Goal: Check status: Check status

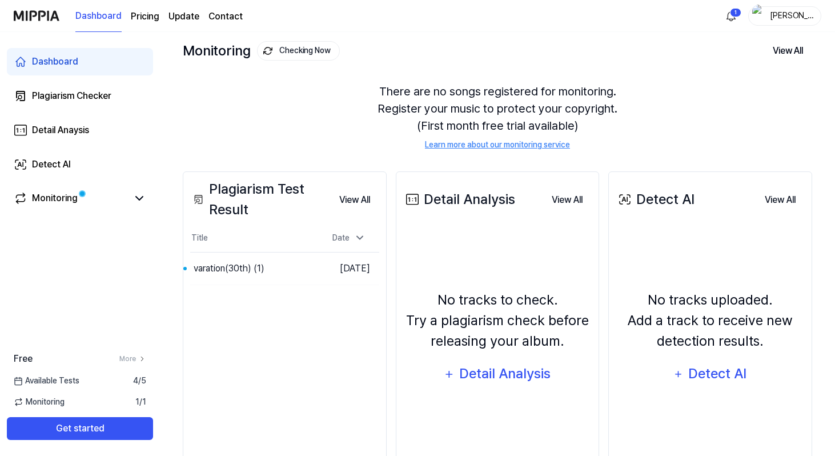
scroll to position [78, 0]
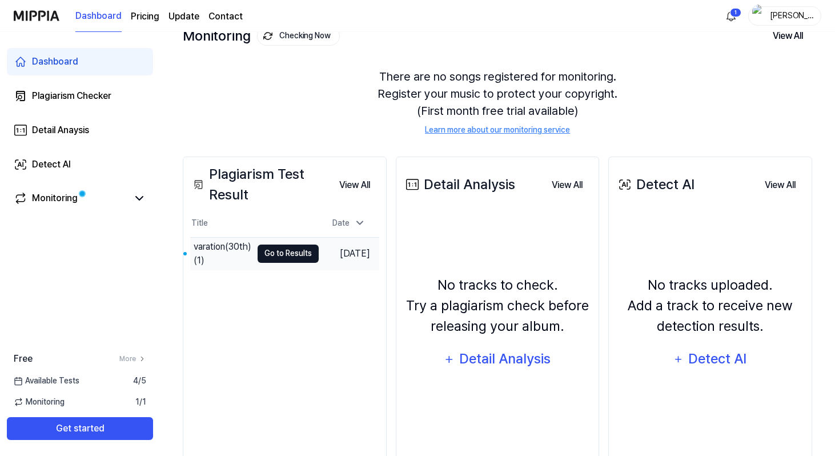
click at [290, 253] on button "Go to Results" at bounding box center [288, 253] width 61 height 18
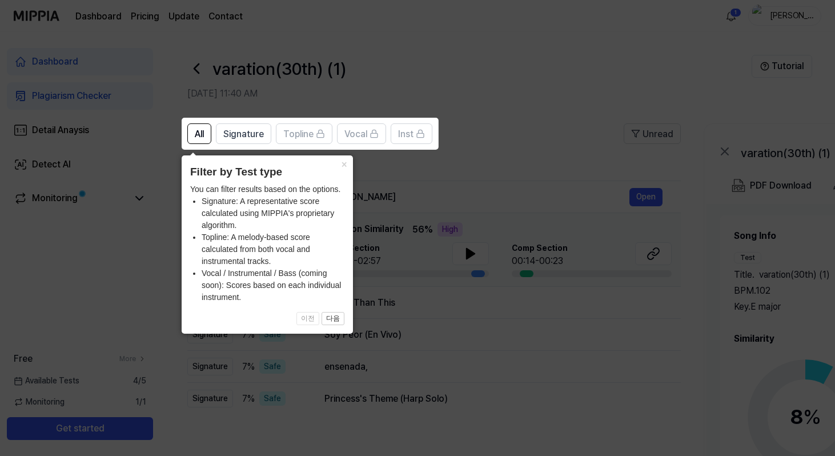
click at [407, 256] on icon at bounding box center [419, 228] width 839 height 456
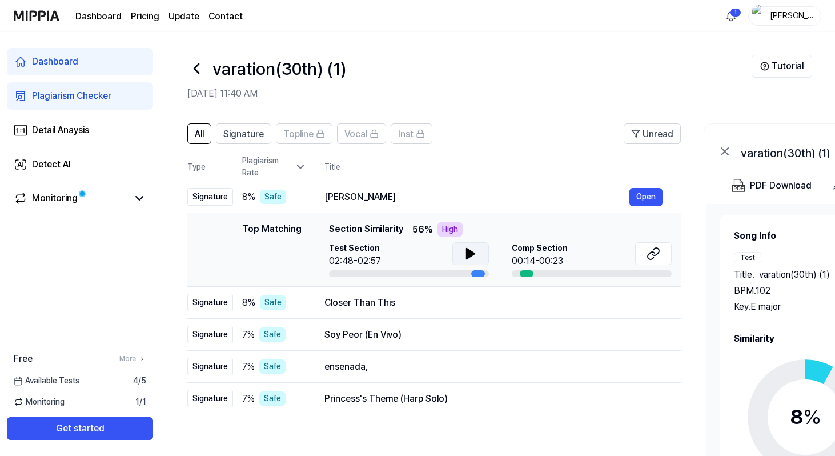
click at [474, 255] on icon at bounding box center [471, 254] width 14 height 14
click at [648, 194] on button "Open" at bounding box center [645, 197] width 33 height 18
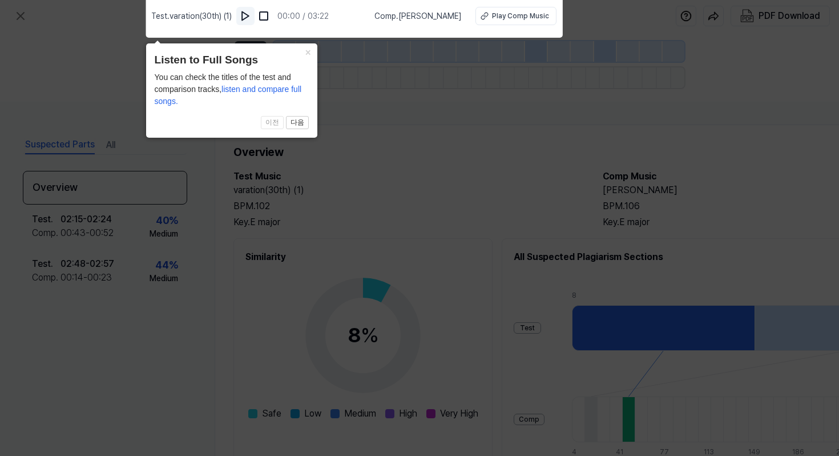
click at [246, 16] on img at bounding box center [245, 15] width 11 height 11
click at [533, 18] on div "Play Comp Music" at bounding box center [520, 16] width 57 height 10
click at [254, 17] on button at bounding box center [247, 16] width 18 height 18
click at [431, 81] on icon at bounding box center [419, 224] width 839 height 461
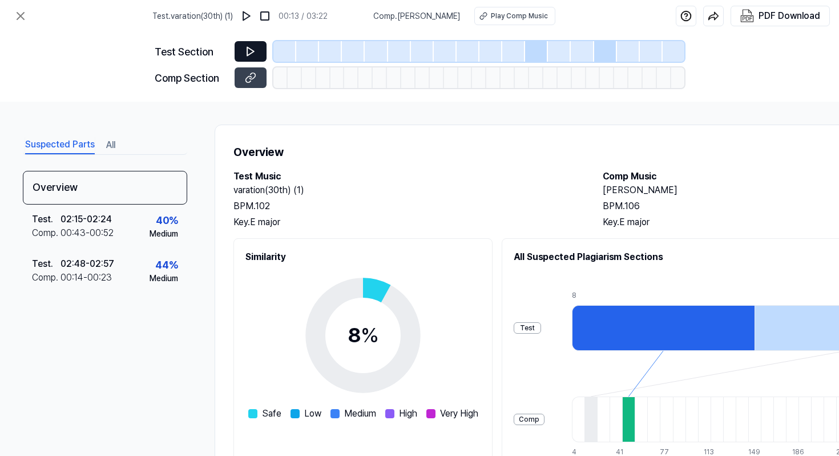
click at [244, 49] on button at bounding box center [251, 51] width 32 height 21
click at [251, 53] on icon at bounding box center [250, 51] width 7 height 9
click at [249, 54] on icon at bounding box center [250, 51] width 7 height 9
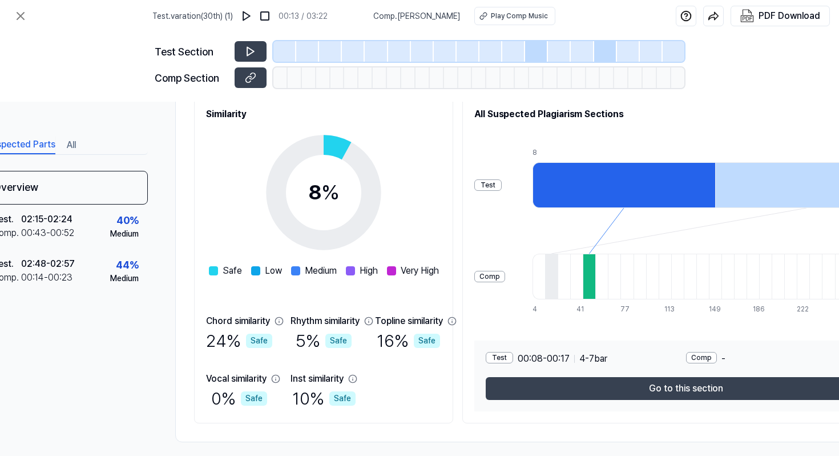
scroll to position [143, 0]
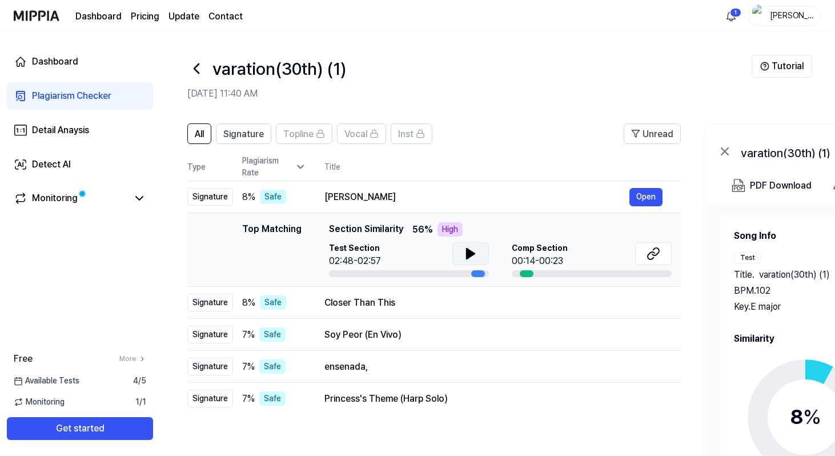
click at [469, 255] on icon at bounding box center [471, 253] width 8 height 10
click at [468, 251] on icon at bounding box center [468, 253] width 2 height 9
click at [540, 275] on div at bounding box center [592, 273] width 160 height 7
click at [522, 276] on div at bounding box center [527, 273] width 14 height 7
click at [647, 302] on button "Open" at bounding box center [645, 303] width 33 height 18
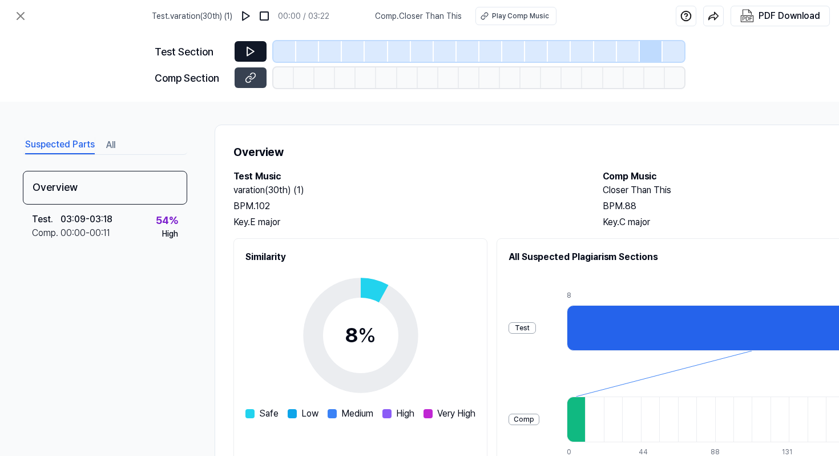
click at [246, 50] on icon at bounding box center [250, 51] width 11 height 11
click at [248, 81] on icon at bounding box center [250, 77] width 11 height 11
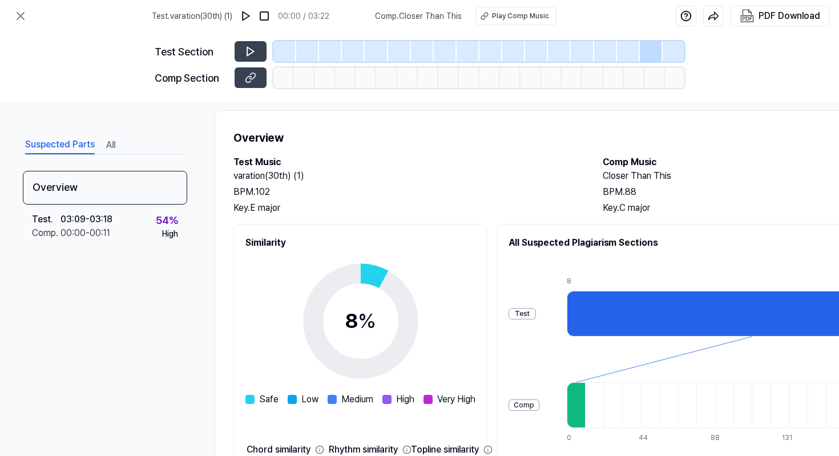
scroll to position [17, 0]
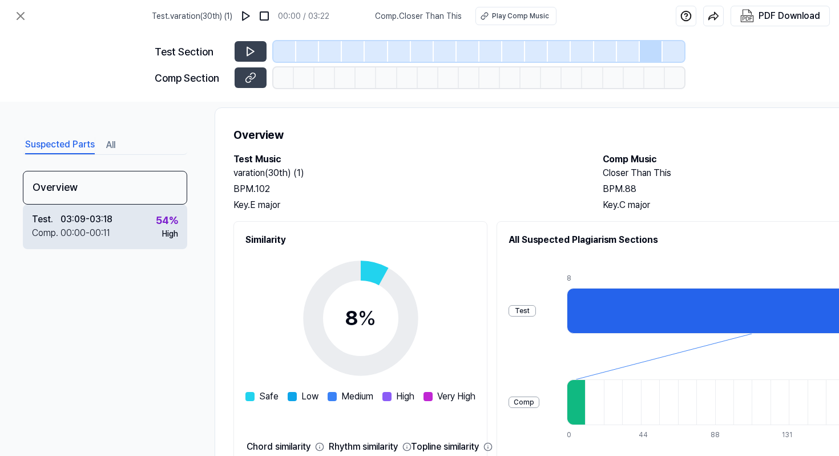
click at [154, 220] on div "Test . 03:09 - 03:18 Comp . 00:00 - 00:11 54 % High" at bounding box center [105, 226] width 164 height 45
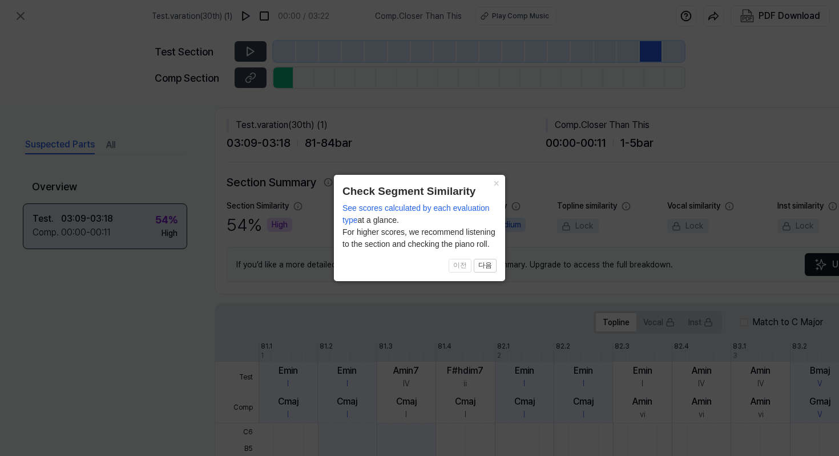
scroll to position [213, 0]
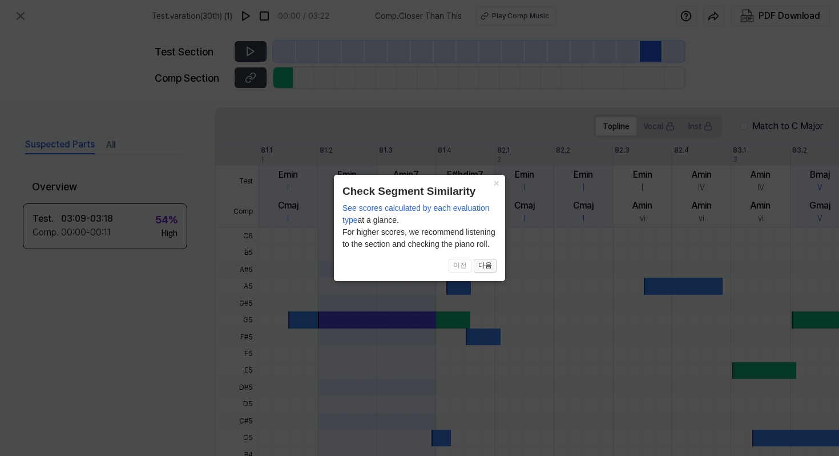
click at [491, 270] on button "다음" at bounding box center [485, 266] width 23 height 14
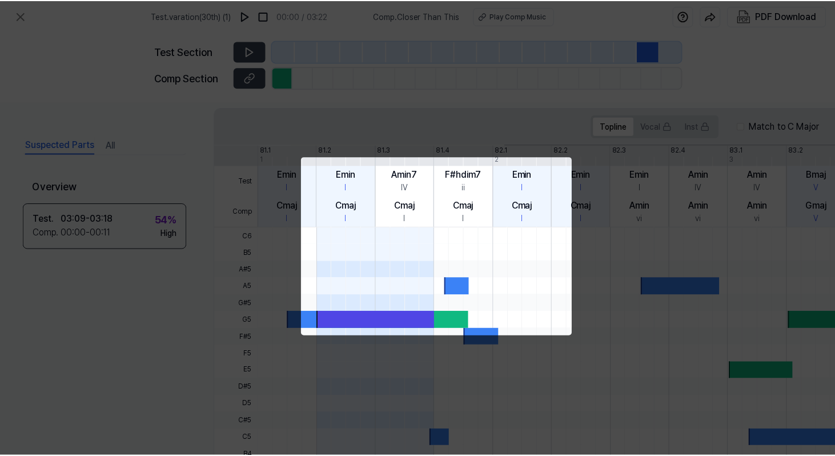
scroll to position [264, 88]
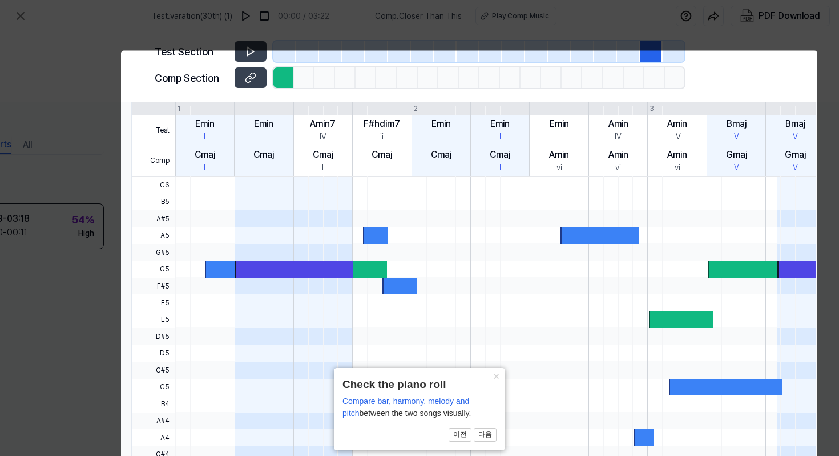
click button "×" at bounding box center [496, 376] width 18 height 16
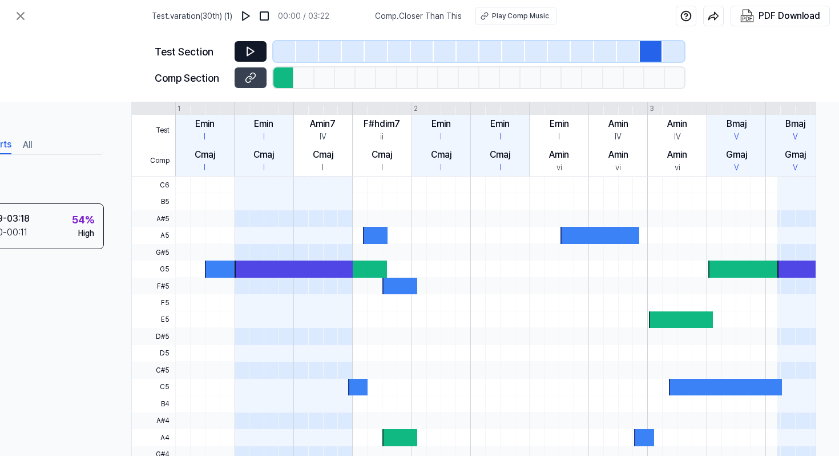
click at [242, 54] on button at bounding box center [251, 51] width 32 height 21
click at [769, 55] on div "Test Section Comp Section" at bounding box center [419, 67] width 839 height 70
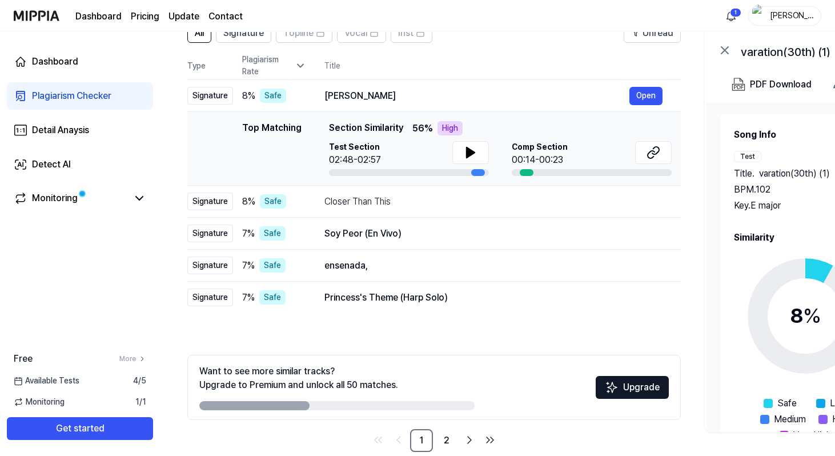
scroll to position [120, 0]
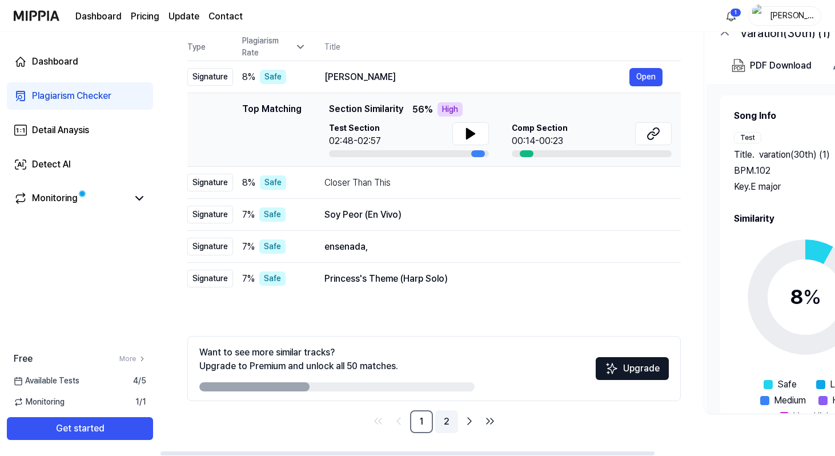
click at [448, 425] on link "2" at bounding box center [446, 421] width 23 height 23
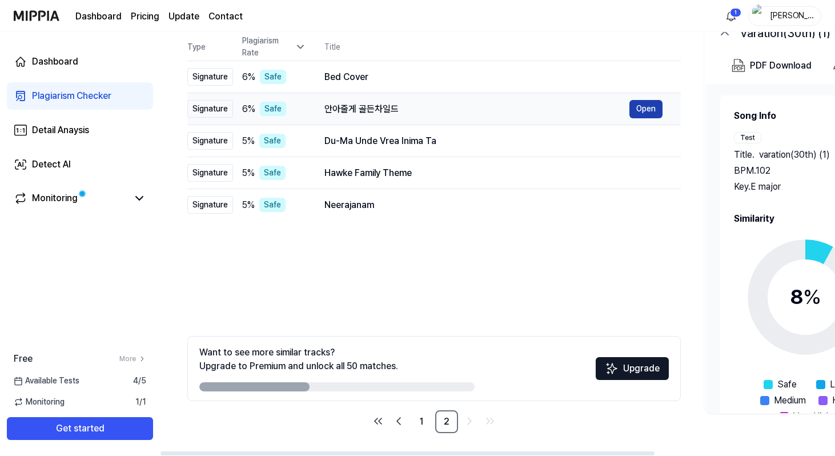
click at [652, 107] on button "Open" at bounding box center [645, 109] width 33 height 18
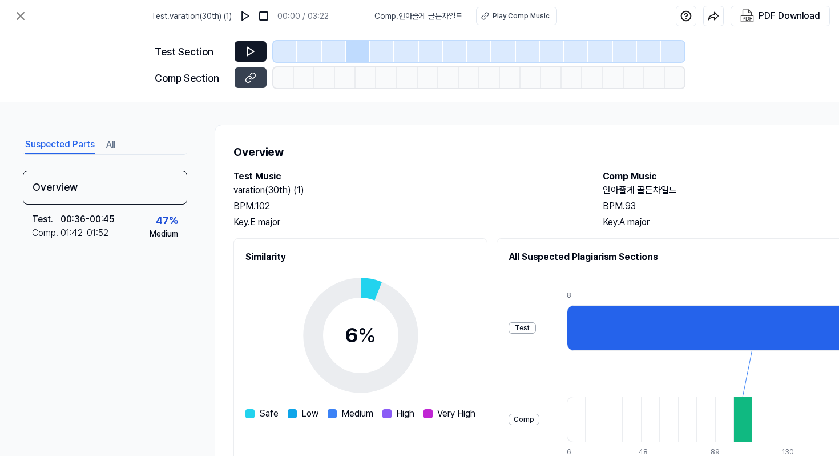
click at [248, 58] on button at bounding box center [251, 51] width 32 height 21
click at [254, 81] on icon at bounding box center [250, 77] width 11 height 11
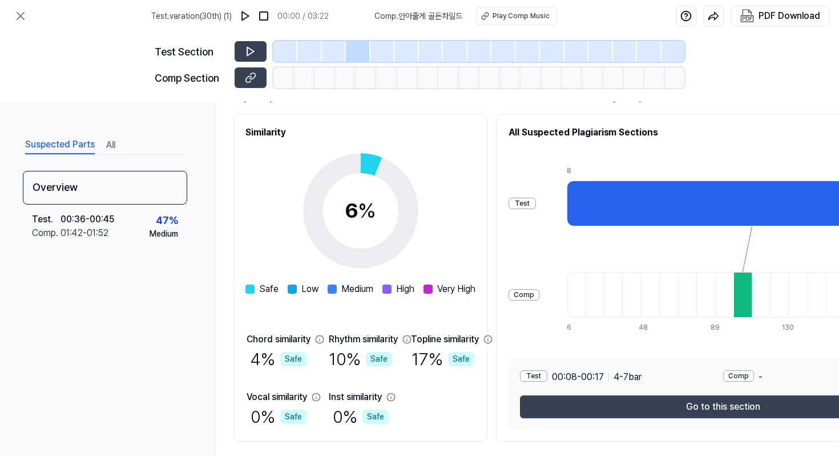
scroll to position [156, 0]
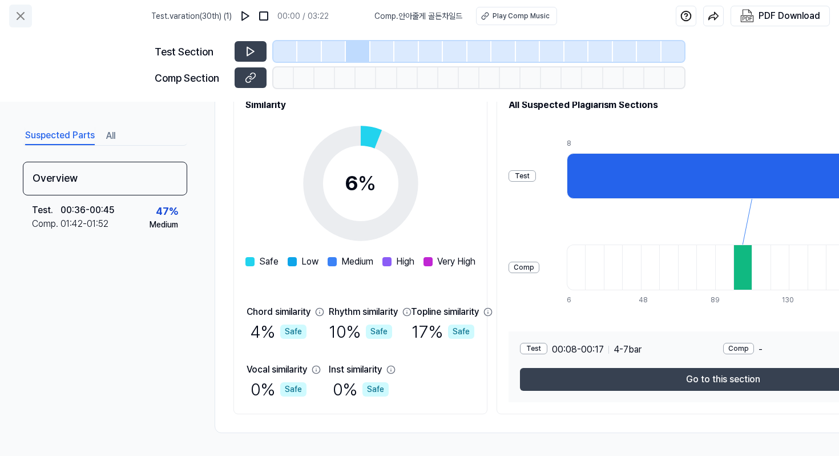
click at [17, 21] on icon at bounding box center [21, 16] width 14 height 14
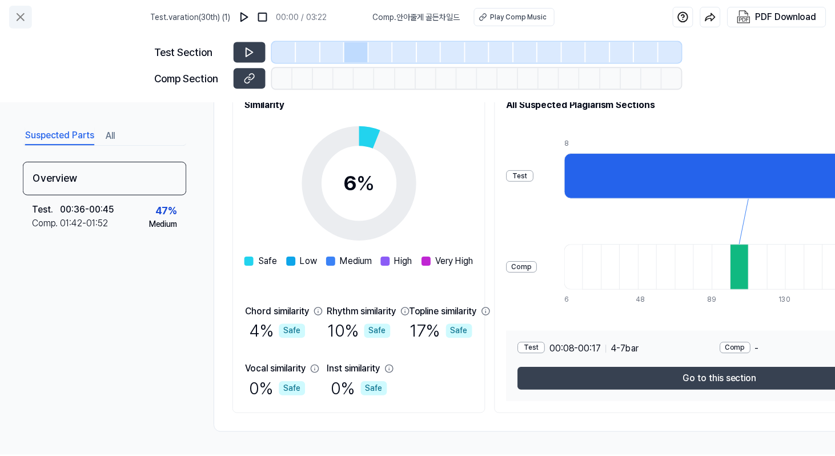
scroll to position [120, 0]
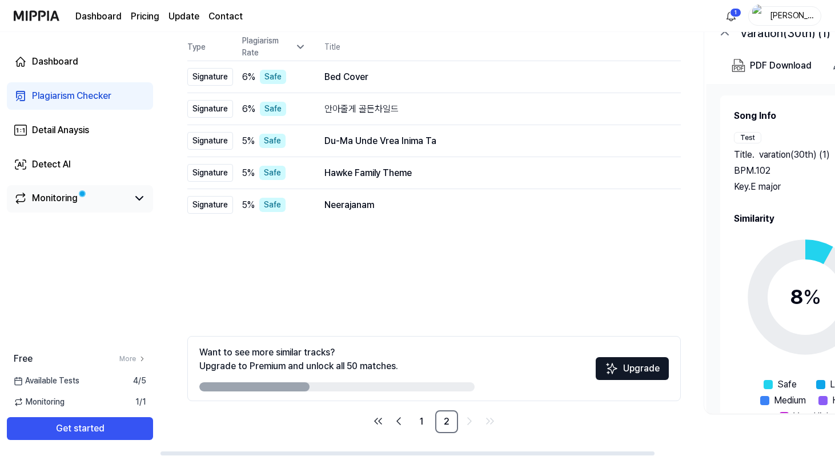
click at [69, 202] on div "Monitoring" at bounding box center [55, 198] width 46 height 14
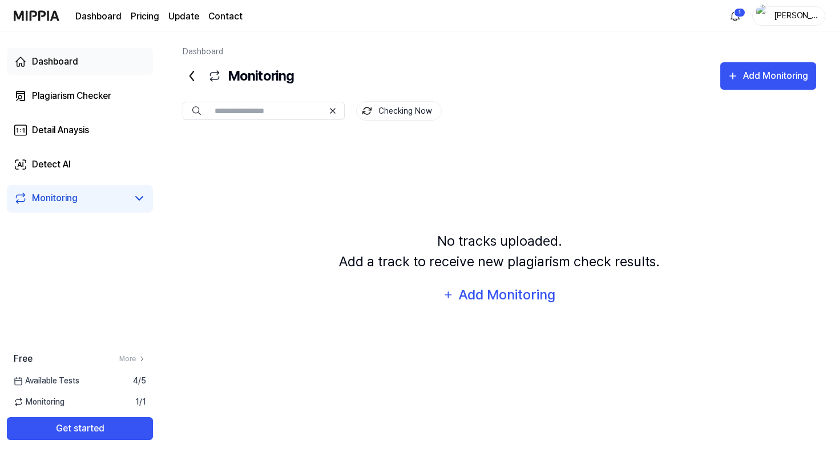
click at [38, 61] on div "Dashboard" at bounding box center [55, 62] width 46 height 14
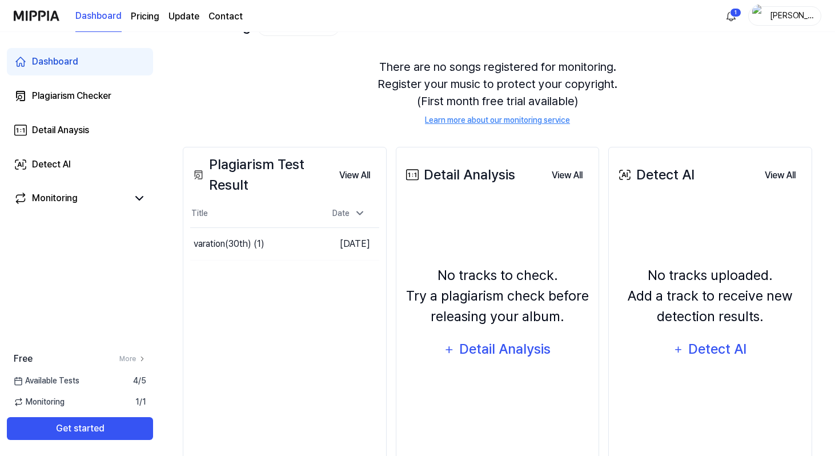
scroll to position [89, 0]
click at [256, 254] on td "varation(30th) (1) Go to Results" at bounding box center [254, 243] width 128 height 32
click at [339, 239] on td "[DATE]" at bounding box center [349, 243] width 61 height 33
click at [214, 238] on div "varation(30th) (1)" at bounding box center [223, 243] width 58 height 27
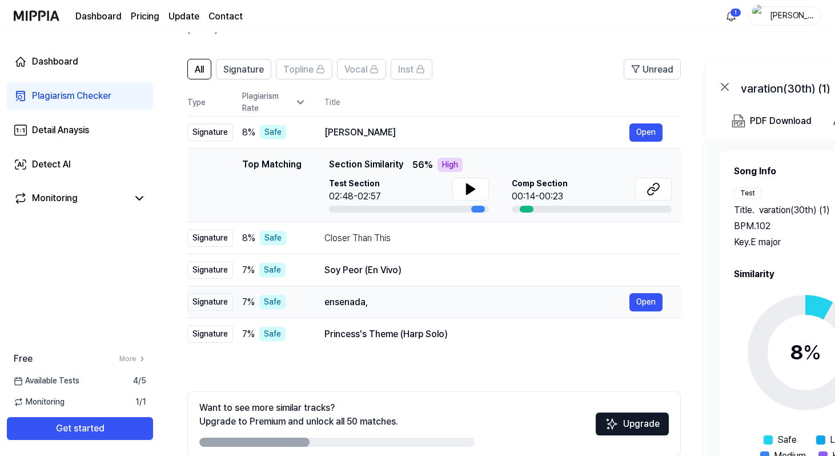
scroll to position [120, 0]
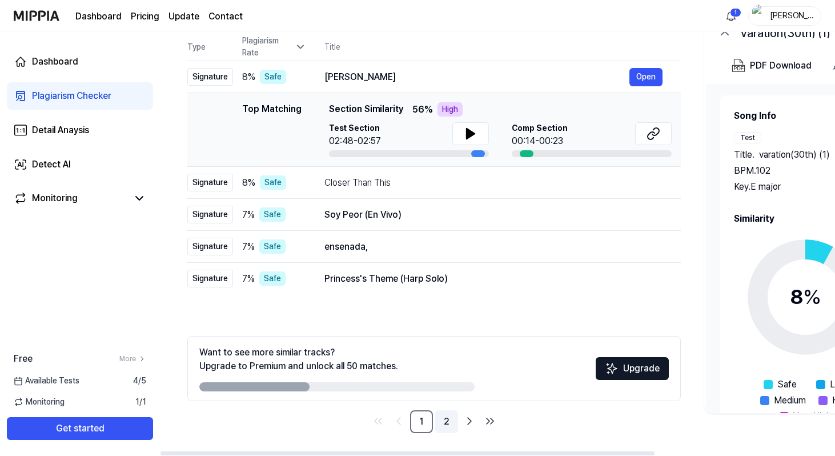
click at [451, 425] on link "2" at bounding box center [446, 421] width 23 height 23
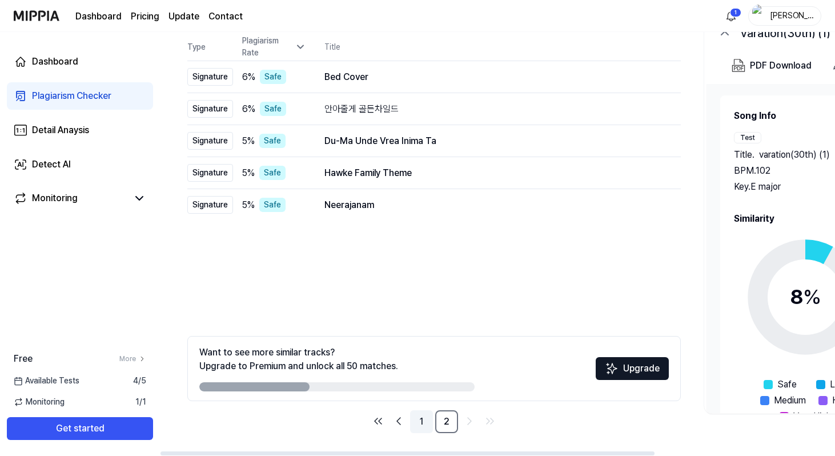
click at [420, 424] on link "1" at bounding box center [421, 421] width 23 height 23
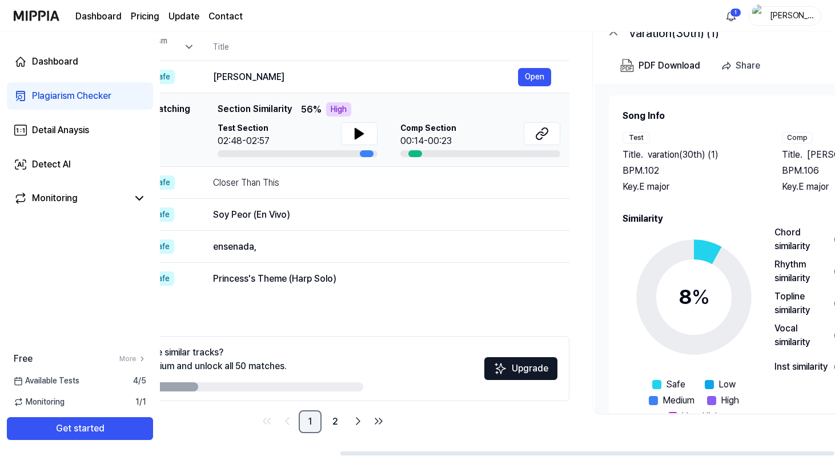
scroll to position [0, 246]
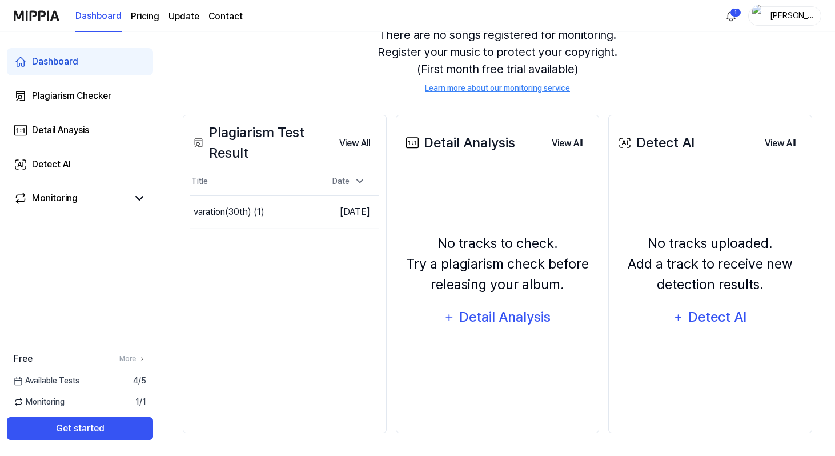
scroll to position [89, 0]
